Goal: Information Seeking & Learning: Learn about a topic

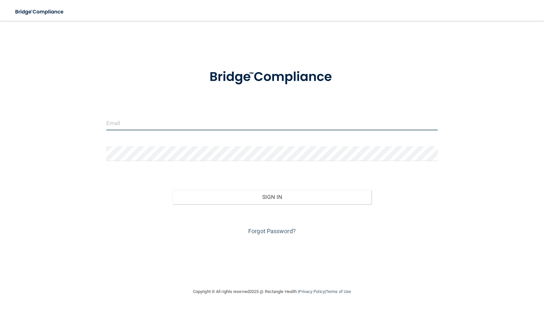
drag, startPoint x: 113, startPoint y: 123, endPoint x: 119, endPoint y: 127, distance: 7.8
click at [113, 123] on input "email" at bounding box center [272, 123] width 332 height 15
type input "[PERSON_NAME][EMAIL_ADDRESS][DOMAIN_NAME]"
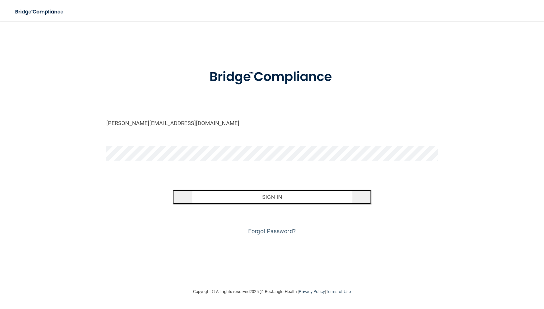
click at [271, 197] on button "Sign In" at bounding box center [272, 197] width 199 height 14
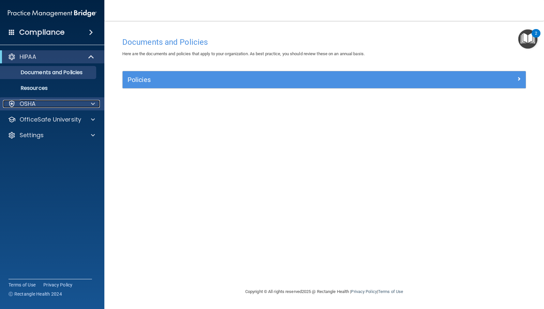
click at [29, 106] on p "OSHA" at bounding box center [28, 104] width 16 height 8
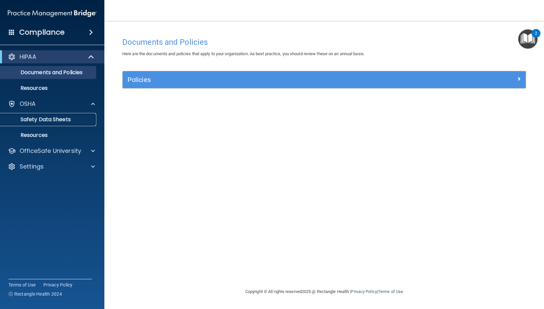
click at [42, 122] on p "Safety Data Sheets" at bounding box center [48, 119] width 89 height 7
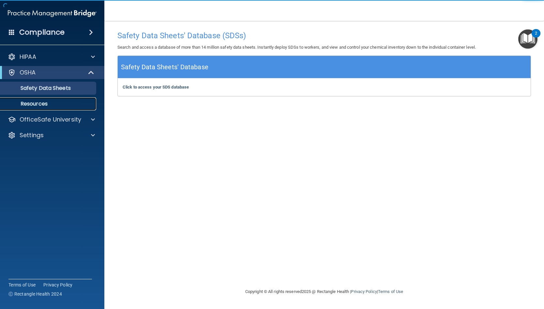
click at [33, 106] on p "Resources" at bounding box center [48, 103] width 89 height 7
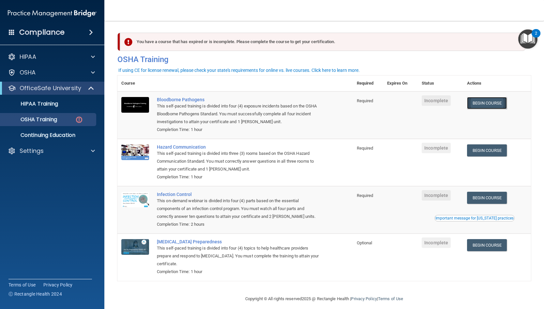
click at [498, 103] on link "Begin Course" at bounding box center [487, 103] width 40 height 12
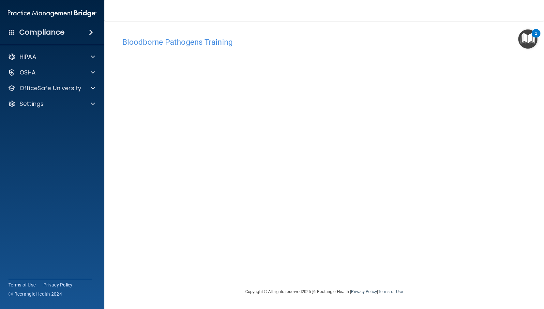
click at [402, 265] on div "Bloodborne Pathogens Training This course doesn’t expire until . Are you sure y…" at bounding box center [324, 161] width 414 height 254
click at [83, 70] on div "OSHA" at bounding box center [43, 73] width 81 height 8
click at [169, 43] on h4 "Bloodborne Pathogens Training" at bounding box center [324, 42] width 404 height 8
click at [172, 43] on h4 "Bloodborne Pathogens Training" at bounding box center [324, 42] width 404 height 8
drag, startPoint x: 343, startPoint y: 44, endPoint x: 526, endPoint y: 42, distance: 183.1
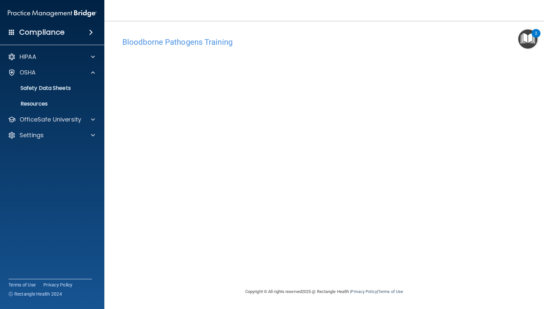
click at [346, 45] on h4 "Bloodborne Pathogens Training" at bounding box center [324, 42] width 404 height 8
click at [534, 40] on img "Open Resource Center, 2 new notifications" at bounding box center [527, 38] width 19 height 19
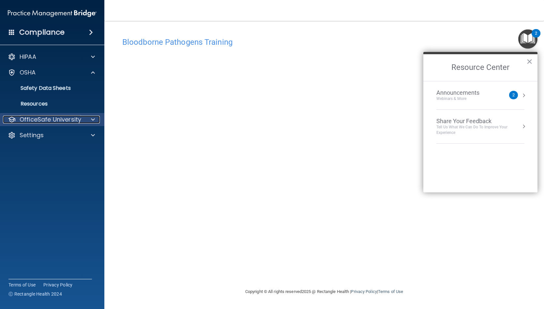
click at [51, 118] on p "OfficeSafe University" at bounding box center [51, 120] width 62 height 8
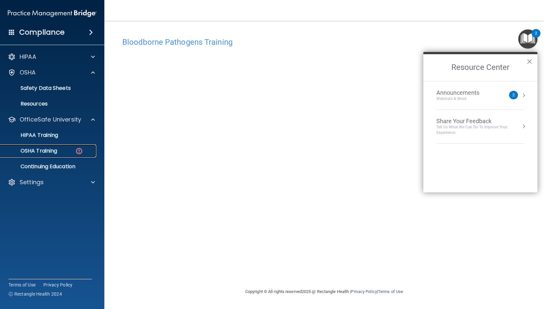
click at [43, 151] on p "OSHA Training" at bounding box center [30, 150] width 53 height 7
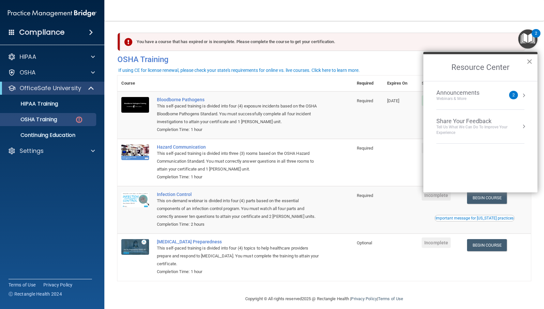
click at [531, 61] on button "×" at bounding box center [530, 61] width 6 height 10
